Goal: Information Seeking & Learning: Learn about a topic

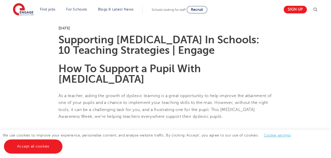
scroll to position [127, 0]
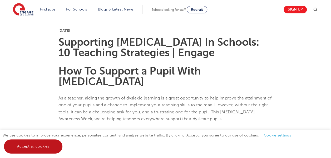
click at [48, 149] on link "Accept all cookies" at bounding box center [33, 147] width 58 height 14
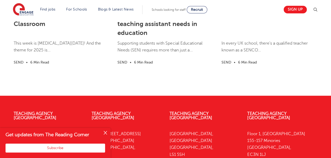
scroll to position [1669, 0]
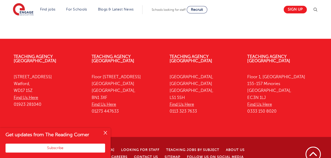
click at [105, 133] on button "Close" at bounding box center [105, 133] width 11 height 11
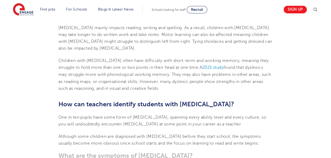
scroll to position [428, 0]
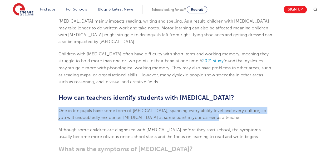
drag, startPoint x: 57, startPoint y: 101, endPoint x: 211, endPoint y: 108, distance: 154.0
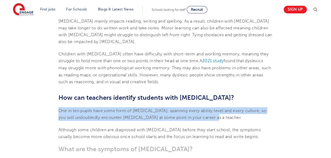
drag, startPoint x: 58, startPoint y: 101, endPoint x: 208, endPoint y: 107, distance: 150.3
click at [208, 107] on p "One in ten pupils have some form of [MEDICAL_DATA], spanning every ability leve…" at bounding box center [165, 114] width 214 height 14
drag, startPoint x: 208, startPoint y: 107, endPoint x: 181, endPoint y: 108, distance: 27.4
copy span "One in ten pupils have some form of [MEDICAL_DATA], spanning every ability leve…"
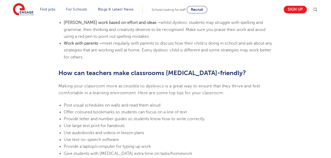
scroll to position [1117, 0]
